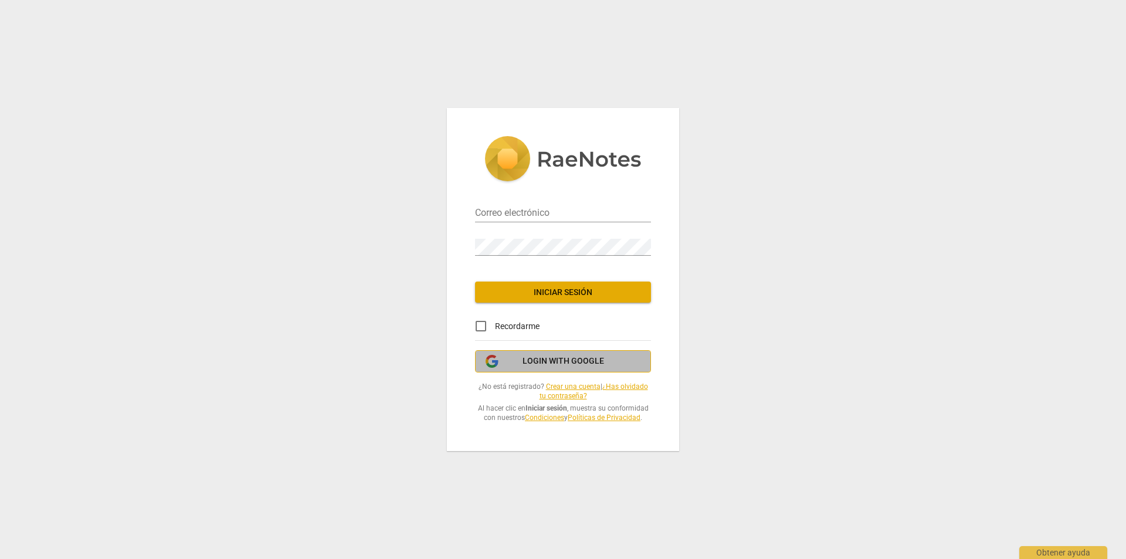
click at [542, 356] on span "Login with Google" at bounding box center [563, 361] width 82 height 12
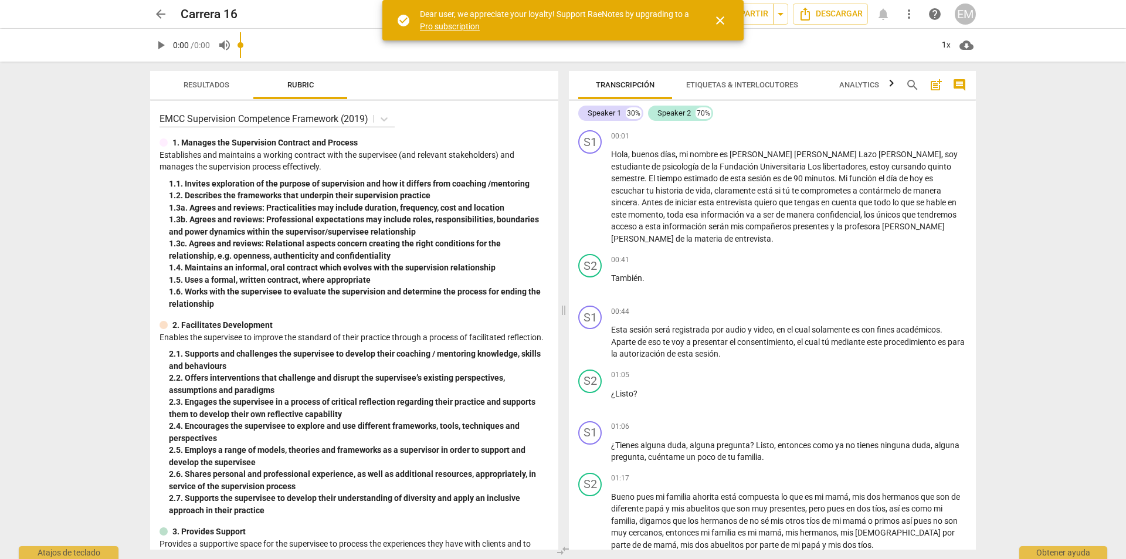
click at [720, 24] on span "close" at bounding box center [720, 20] width 14 height 14
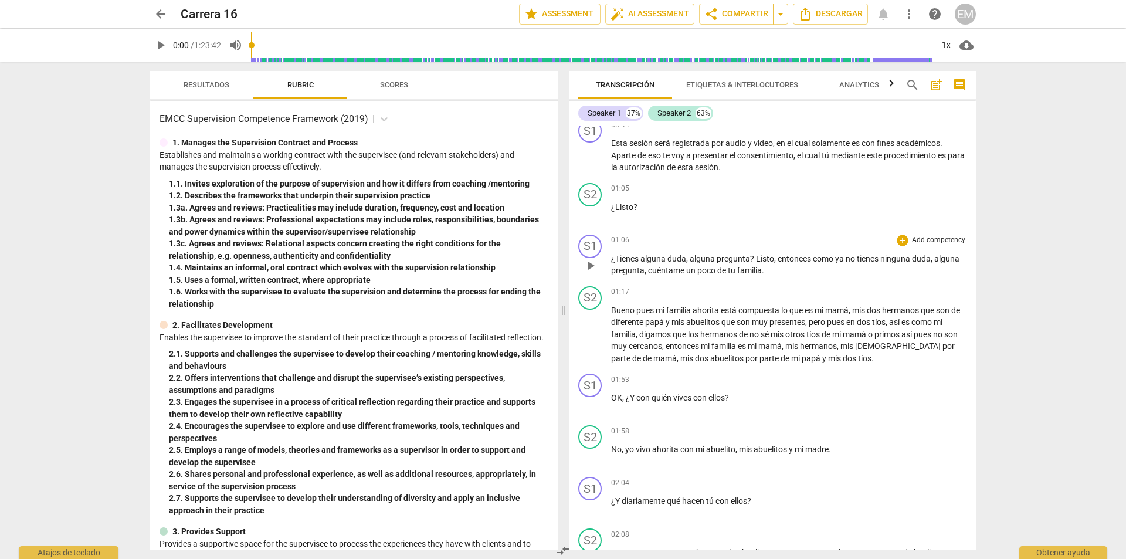
scroll to position [352, 0]
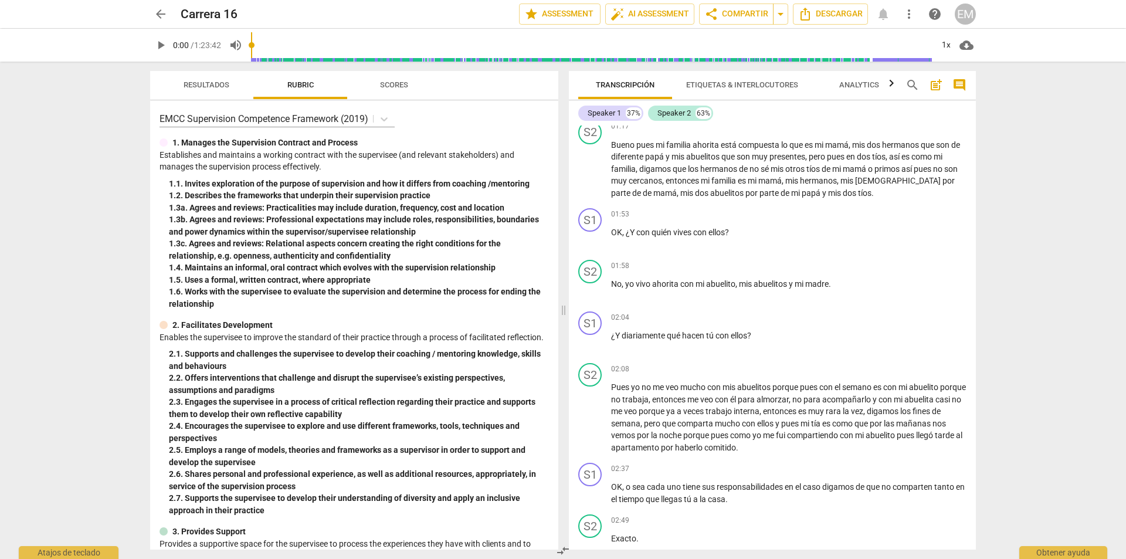
click at [914, 86] on span "search" at bounding box center [912, 85] width 14 height 14
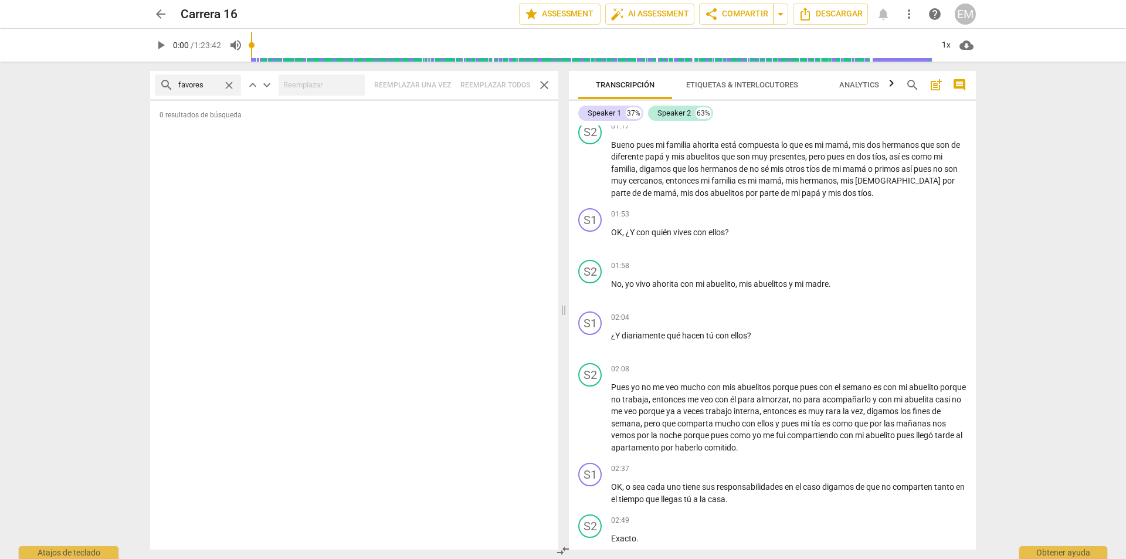
type input "favores"
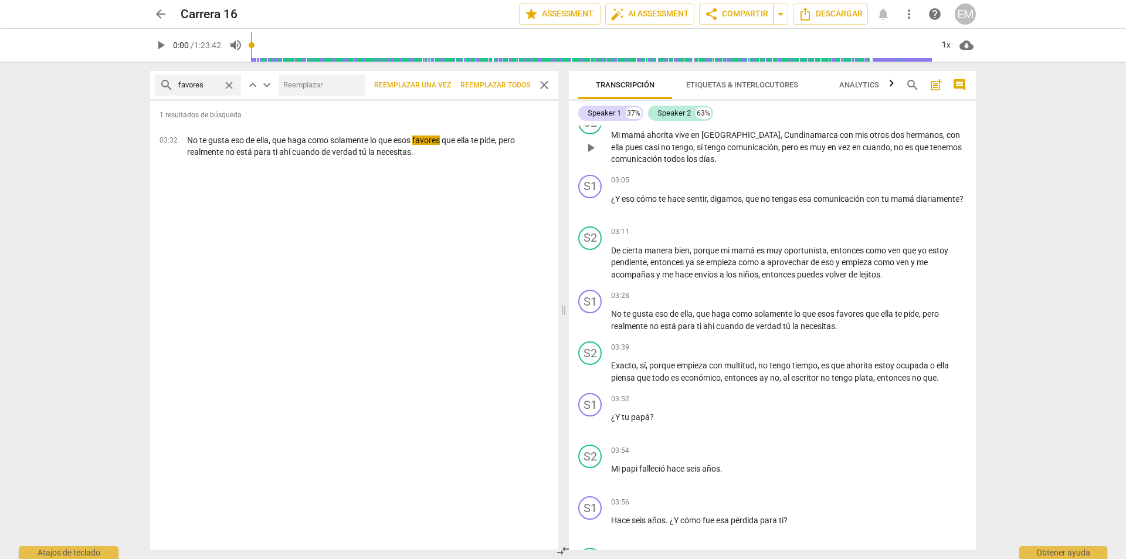
scroll to position [880, 0]
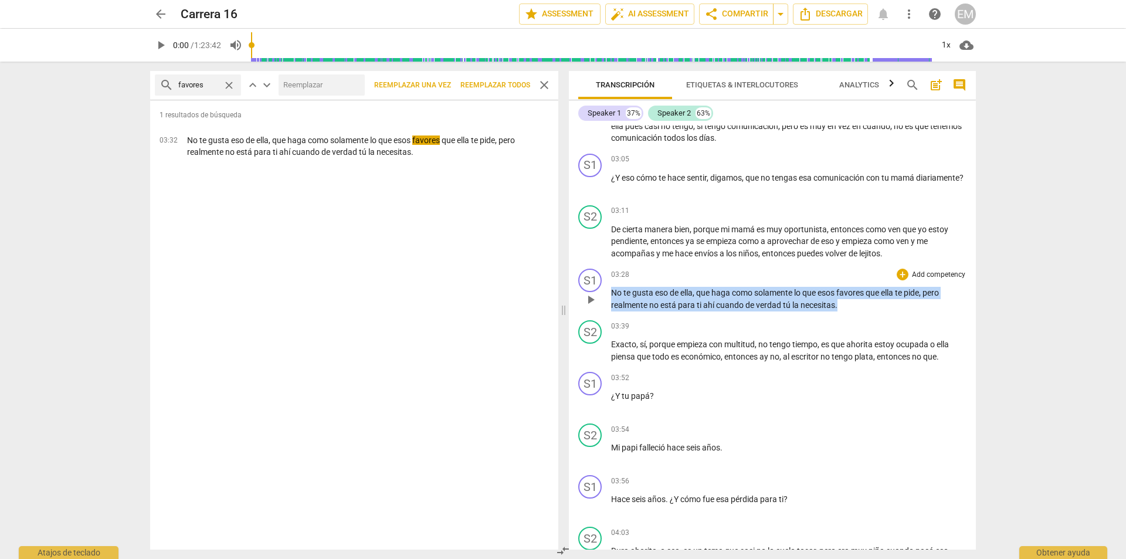
drag, startPoint x: 843, startPoint y: 310, endPoint x: 610, endPoint y: 293, distance: 234.0
click at [610, 293] on div "S1 play_arrow pause 03:28 + Add competency keyboard_arrow_right No te gusta eso…" at bounding box center [772, 290] width 407 height 52
copy p "No te gusta eso de ella , que haga como solamente lo que esos favores que ella …"
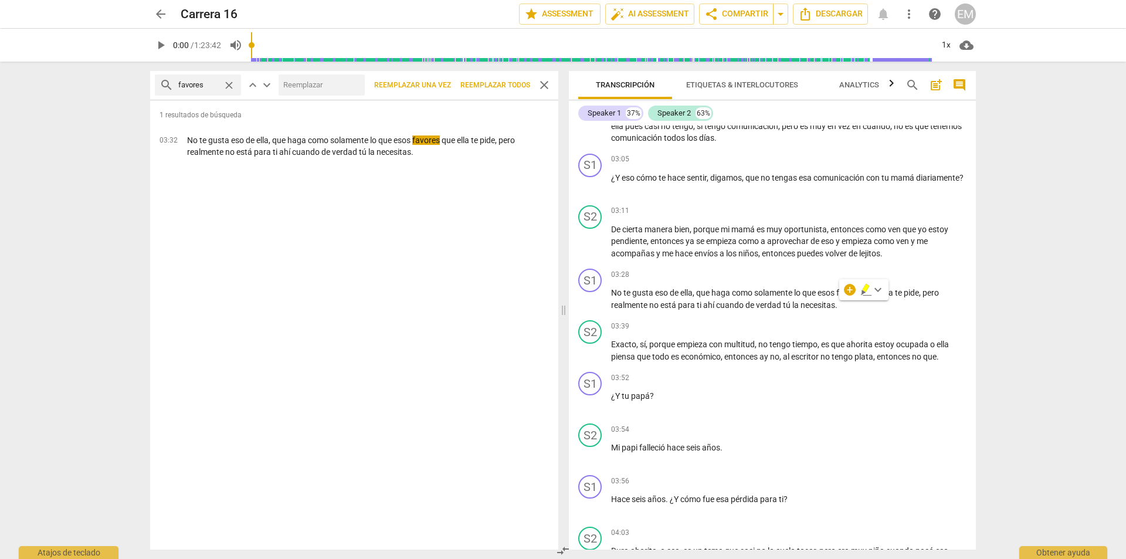
click at [472, 297] on div "1 resultados de búsqueda 03:32 No te gusta eso de ella, que haga como solamente…" at bounding box center [354, 325] width 408 height 449
click at [971, 13] on div "EM" at bounding box center [965, 14] width 21 height 21
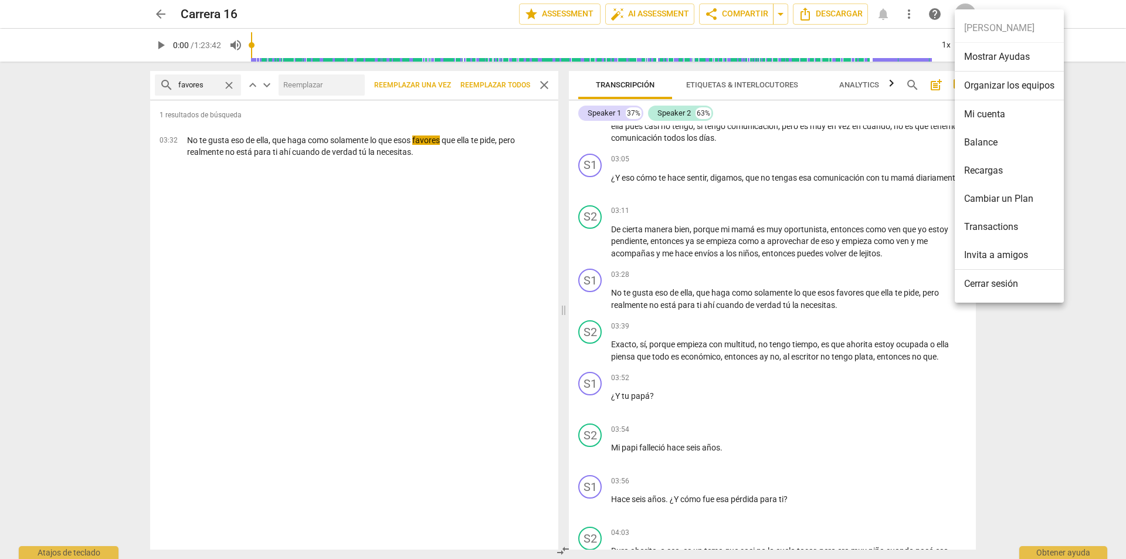
click at [995, 300] on ul "Edwin Mauricio Golondrino Mostrar Ayudas Organizar los equipos Mi cuenta Balanc…" at bounding box center [1009, 155] width 109 height 293
click at [992, 294] on li "Cerrar sesión" at bounding box center [1009, 284] width 109 height 28
